Goal: Task Accomplishment & Management: Complete application form

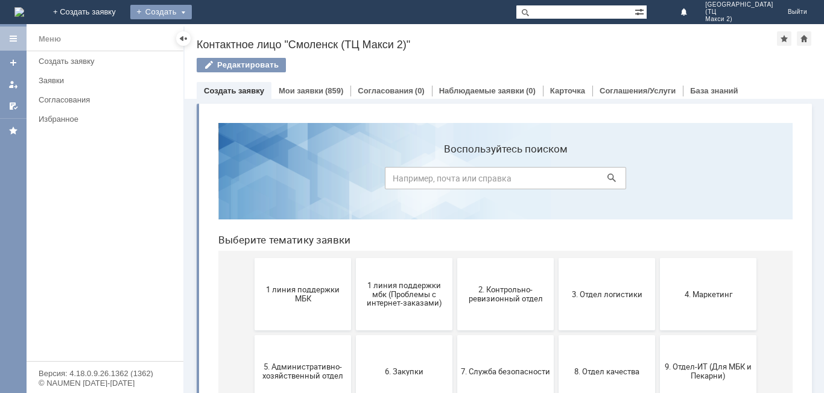
click at [192, 14] on div "Создать" at bounding box center [161, 12] width 62 height 14
click at [224, 37] on link "Заявка" at bounding box center [179, 36] width 92 height 14
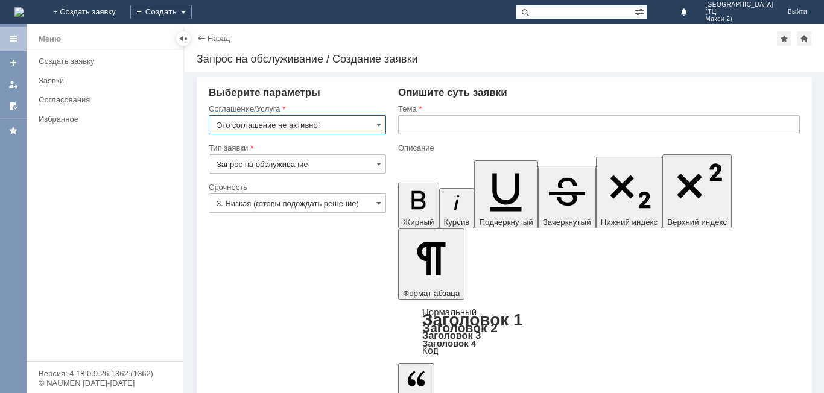
click at [353, 120] on input "Это соглашение не активно!" at bounding box center [297, 124] width 177 height 19
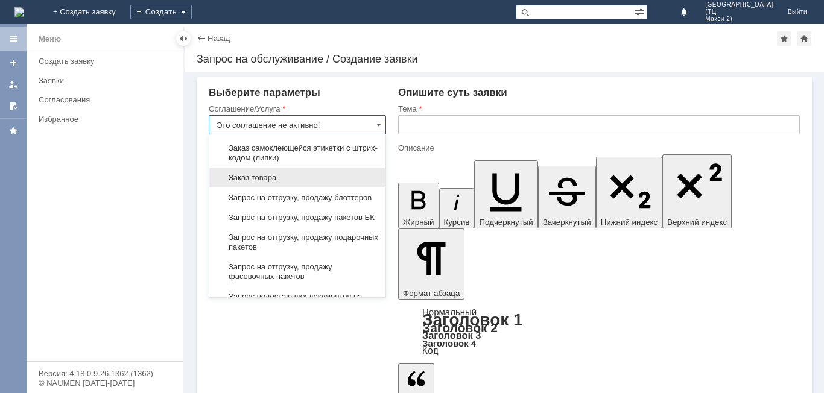
scroll to position [422, 0]
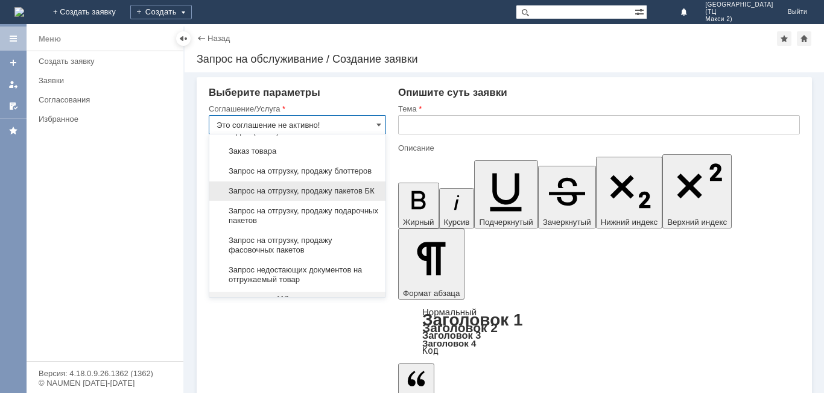
click at [328, 201] on div "Запрос на отгрузку, продажу пакетов БК" at bounding box center [297, 191] width 176 height 19
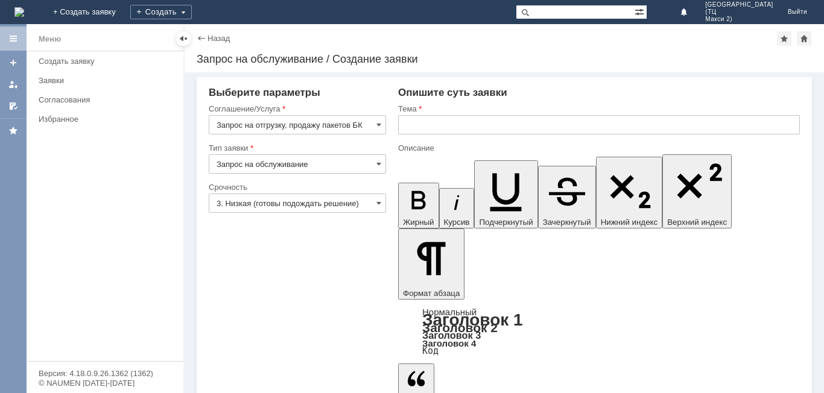
type input "Запрос на отгрузку, продажу пакетов БК"
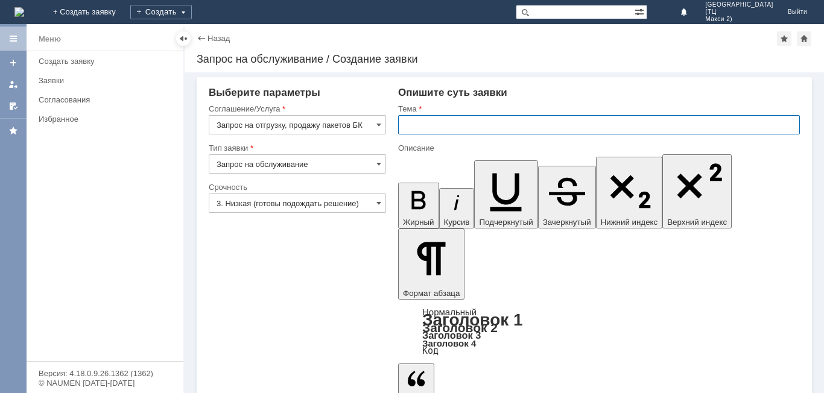
click at [455, 122] on input "text" at bounding box center [599, 124] width 402 height 19
type input "Средние пакеты БК"
